Goal: Check status: Check status

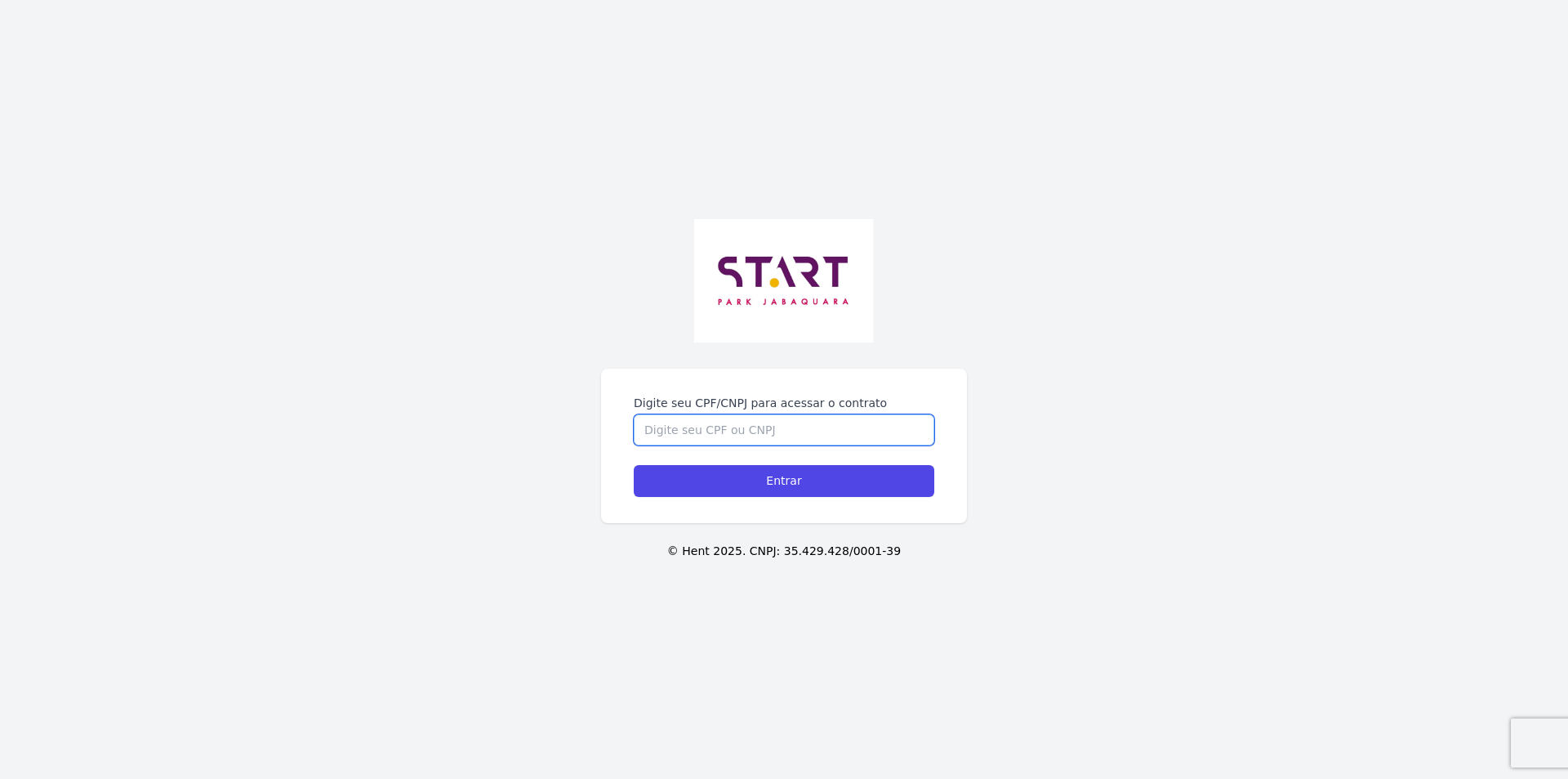
click at [692, 434] on input "Digite seu CPF/CNPJ para acessar o contrato" at bounding box center [784, 430] width 301 height 31
type input "42604821818"
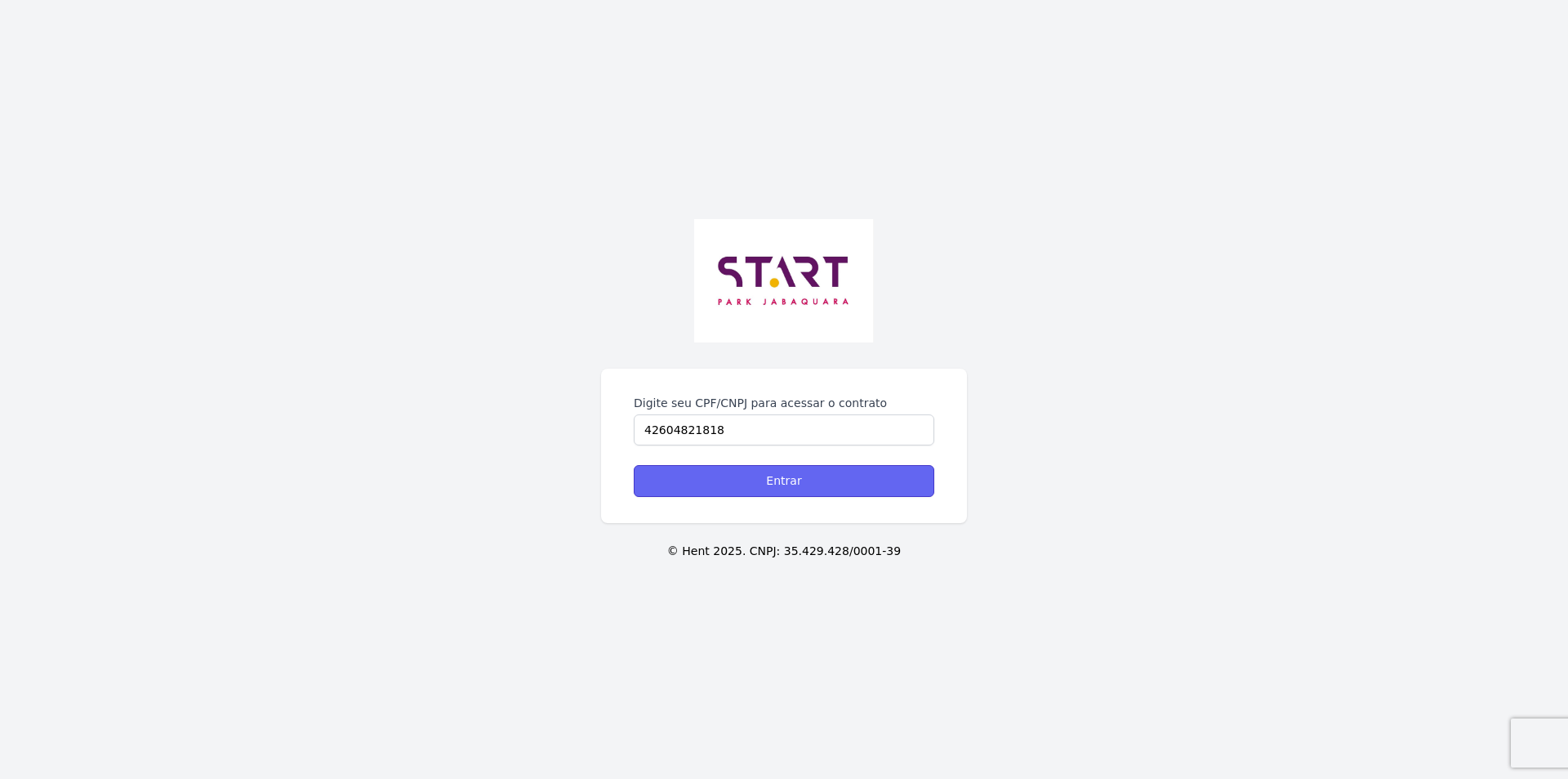
click at [755, 475] on input "Entrar" at bounding box center [784, 481] width 301 height 32
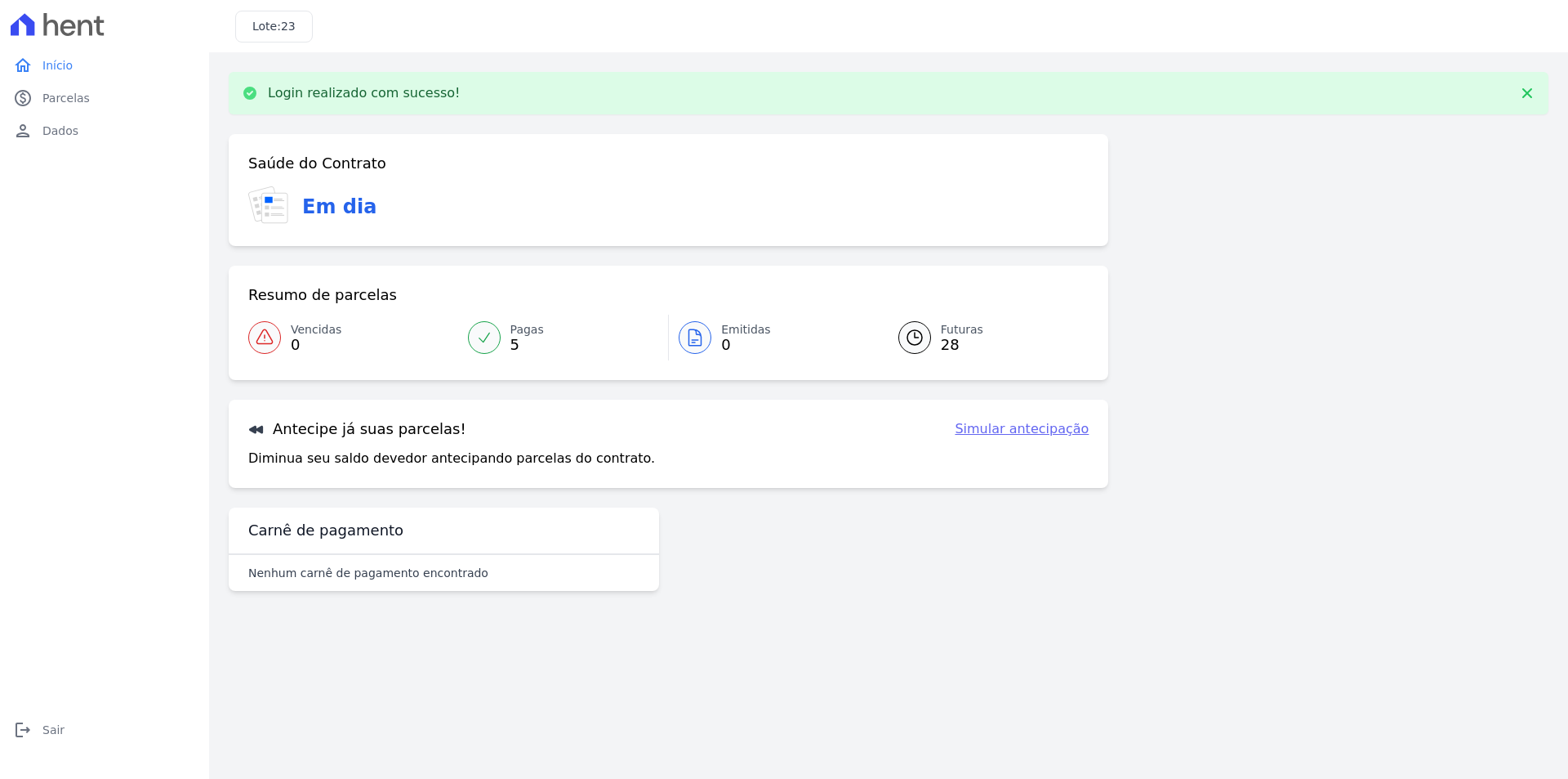
click at [499, 330] on link "Pagas 5" at bounding box center [563, 337] width 210 height 45
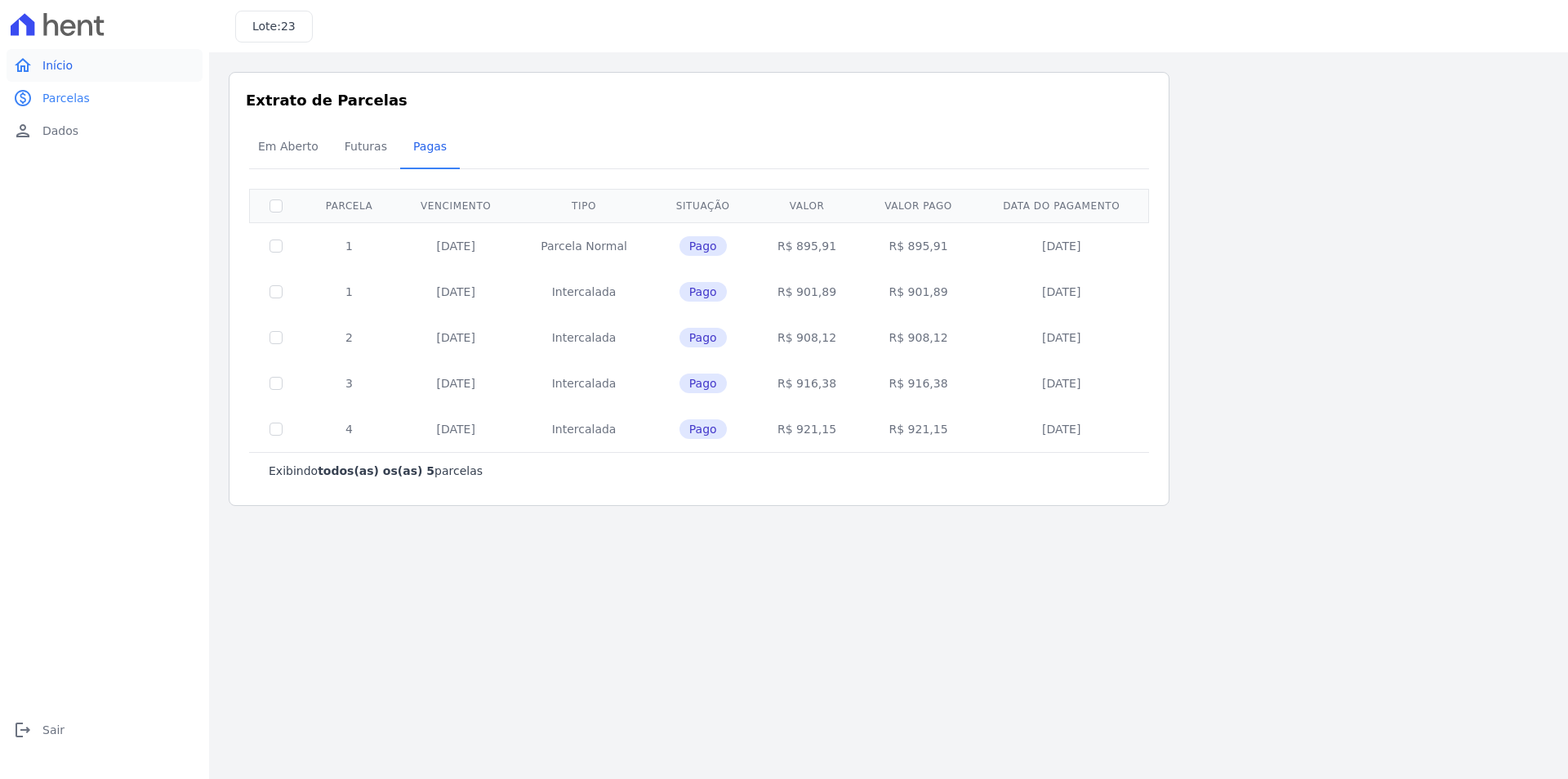
click at [62, 67] on span "Início" at bounding box center [57, 65] width 30 height 16
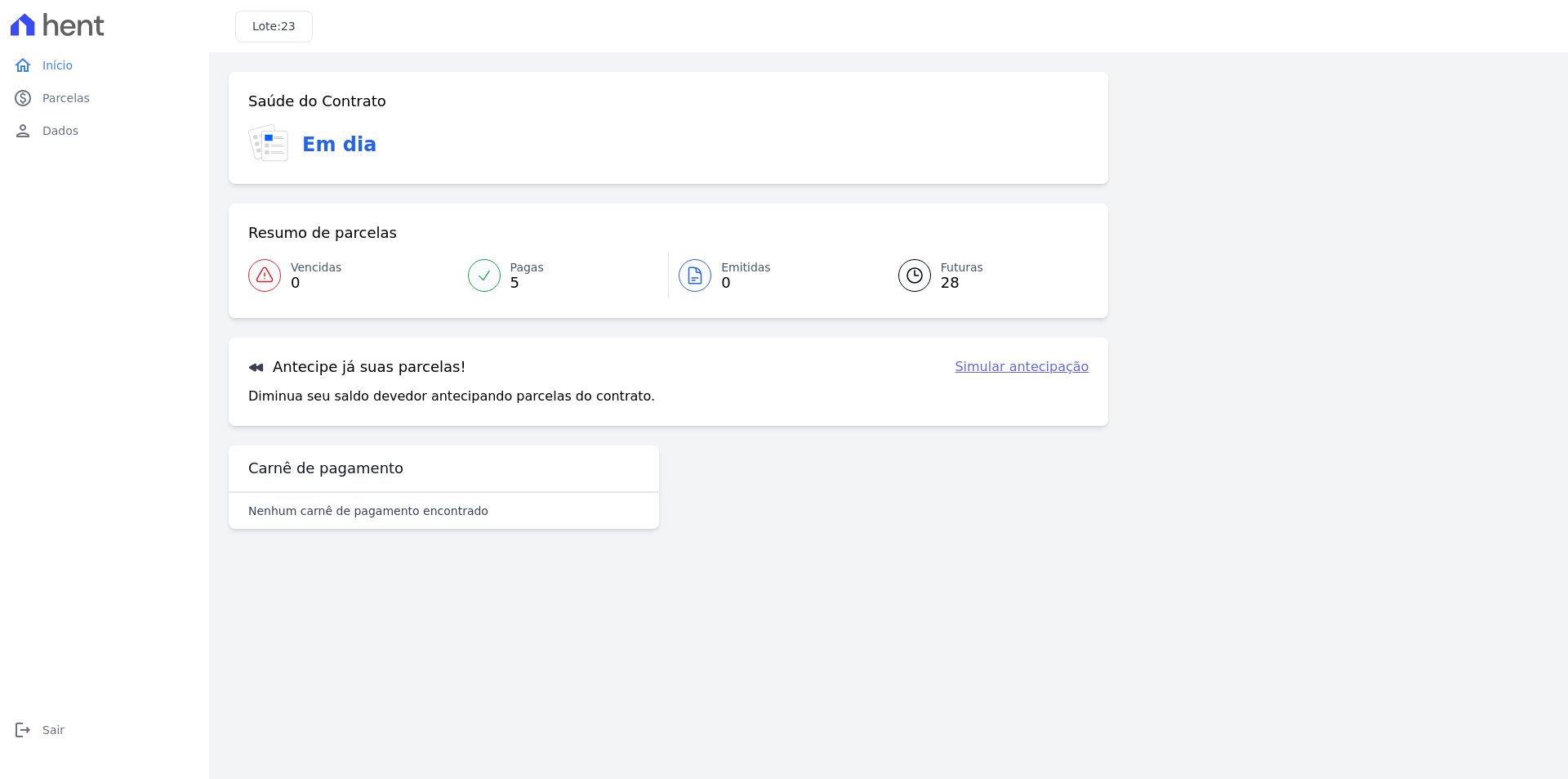
click at [919, 279] on icon at bounding box center [915, 276] width 20 height 20
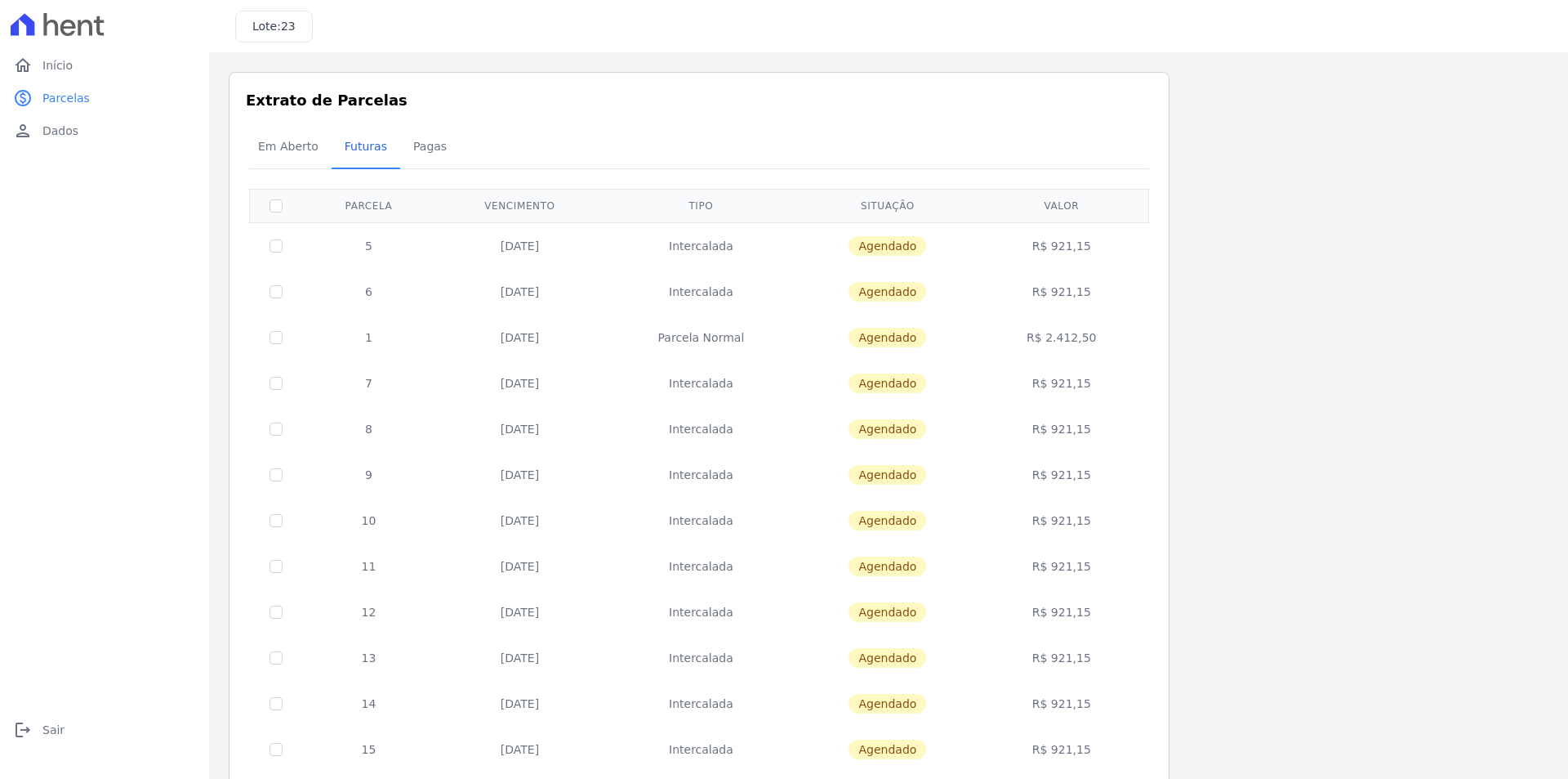
click at [90, 25] on icon at bounding box center [85, 27] width 15 height 15
click at [44, 59] on span "Início" at bounding box center [57, 65] width 30 height 16
